Goal: Navigation & Orientation: Find specific page/section

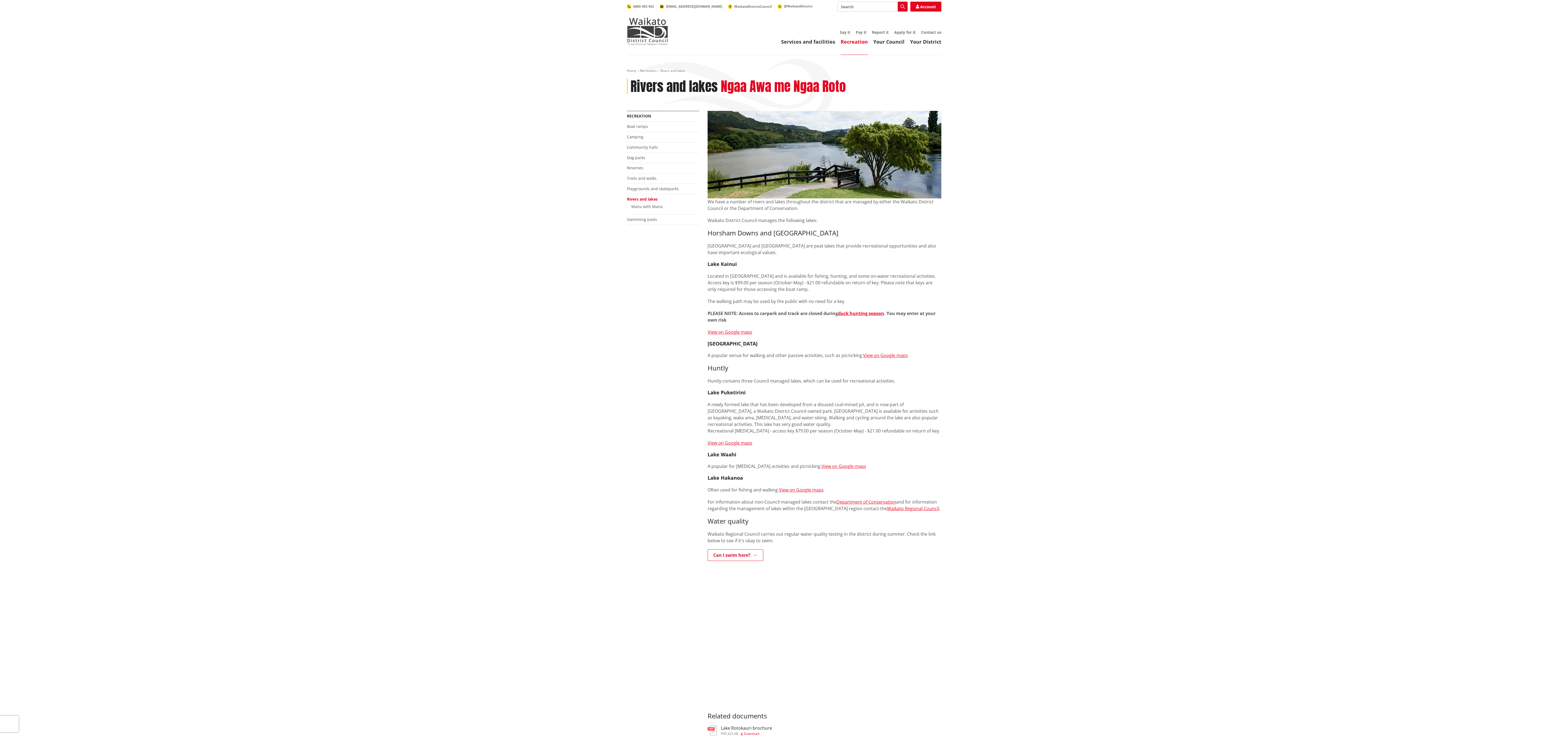
click at [1102, 334] on div "Home Recreation Rivers and lakes Rivers and lakes Ngaa Awa me Ngaa Roto More fr…" at bounding box center [784, 466] width 1568 height 822
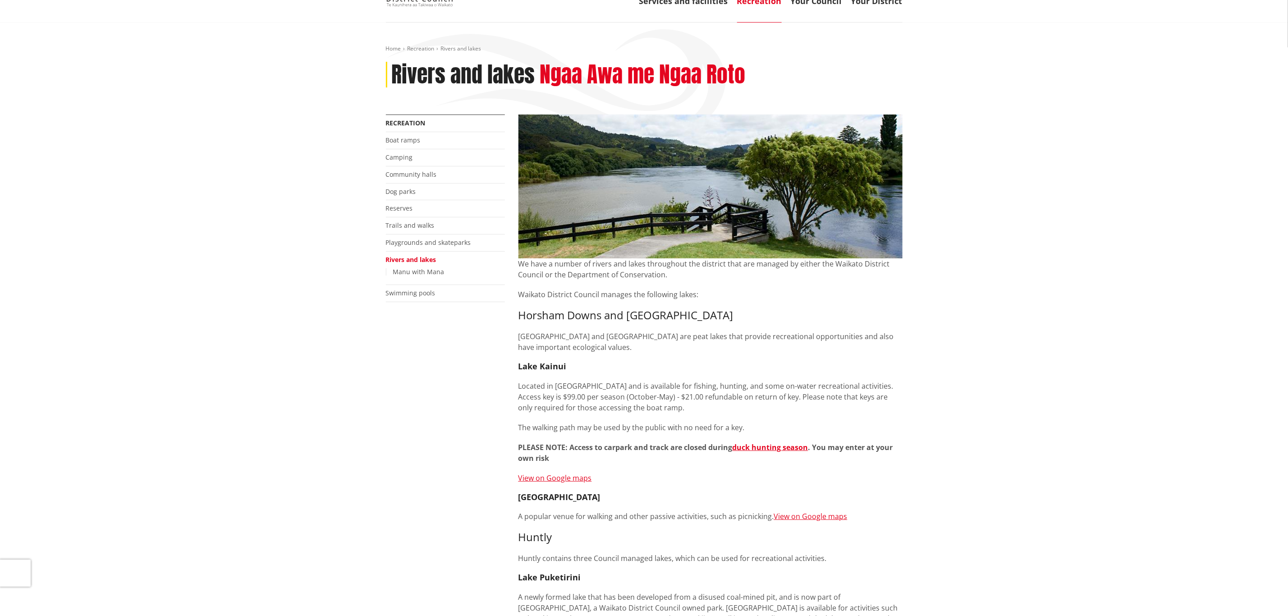
scroll to position [135, 0]
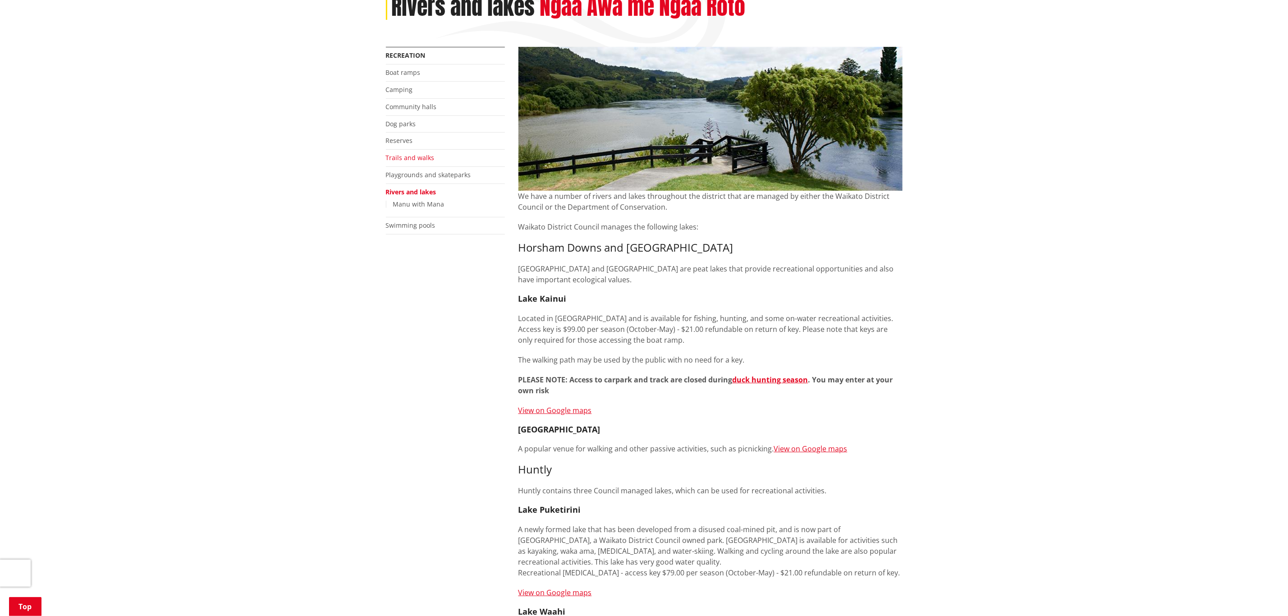
click at [404, 157] on link "Trails and walks" at bounding box center [410, 157] width 49 height 9
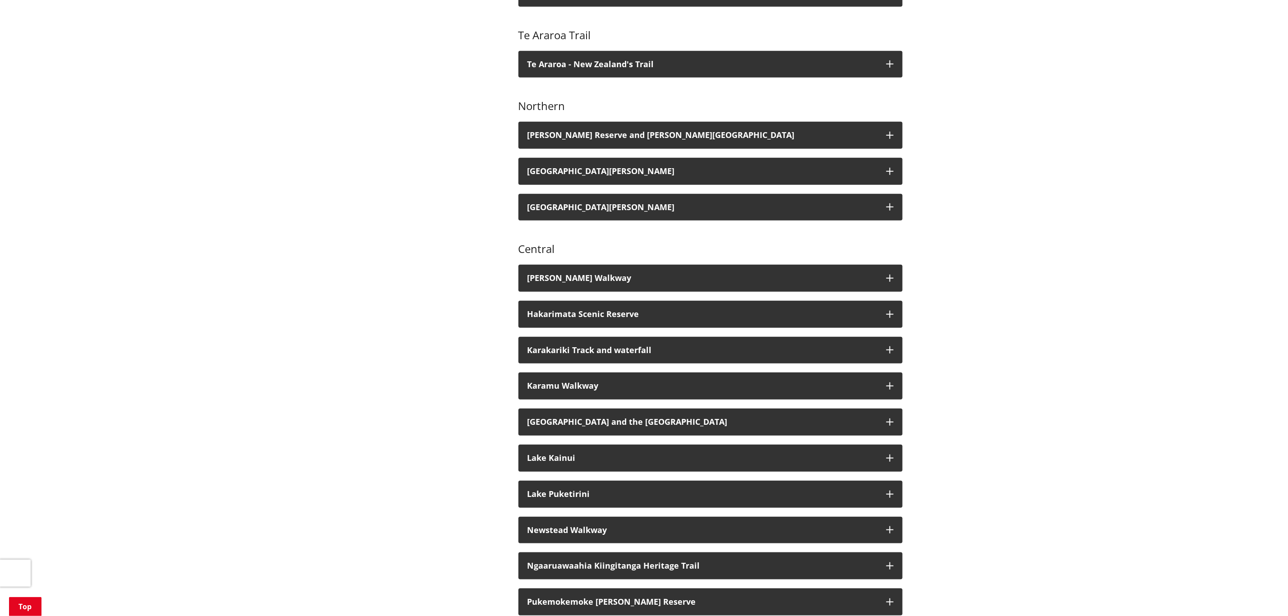
scroll to position [473, 0]
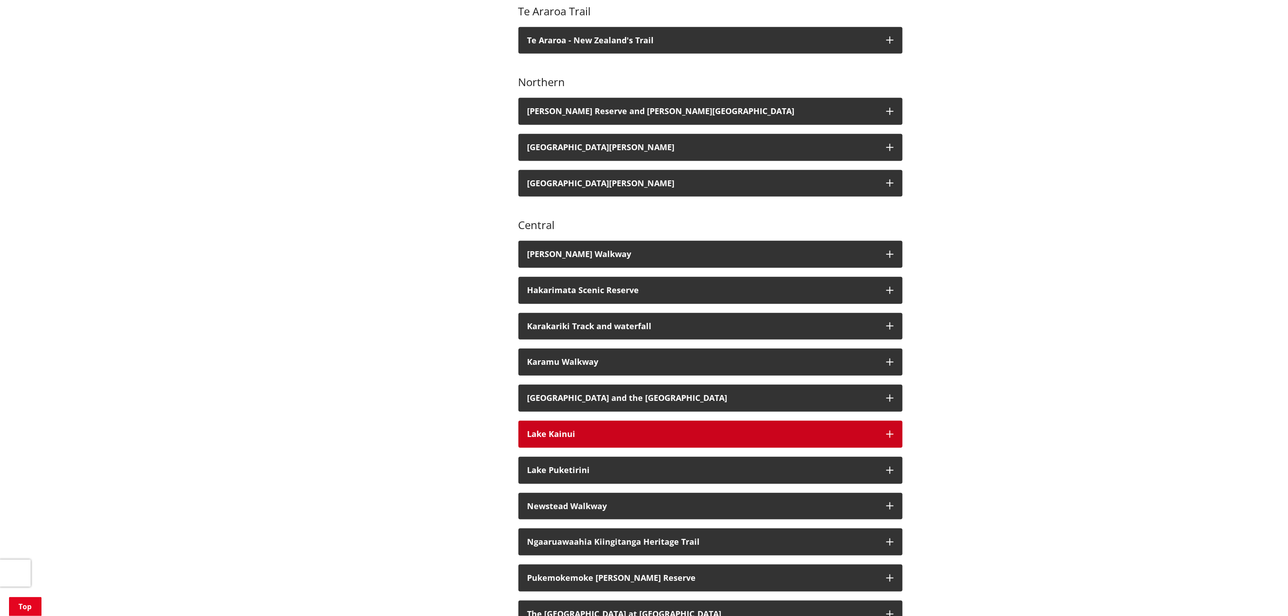
click at [545, 430] on h3 "Lake Kainui" at bounding box center [702, 434] width 350 height 9
